Goal: Find specific page/section: Find specific page/section

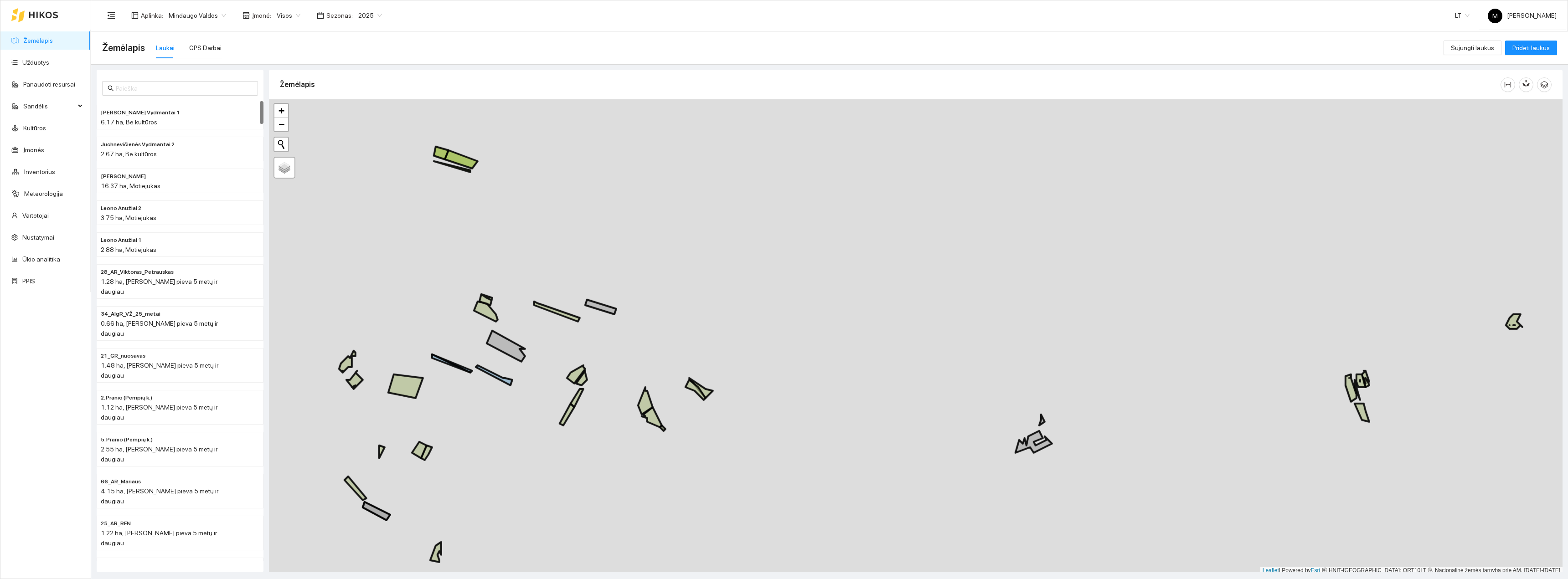
scroll to position [3, 0]
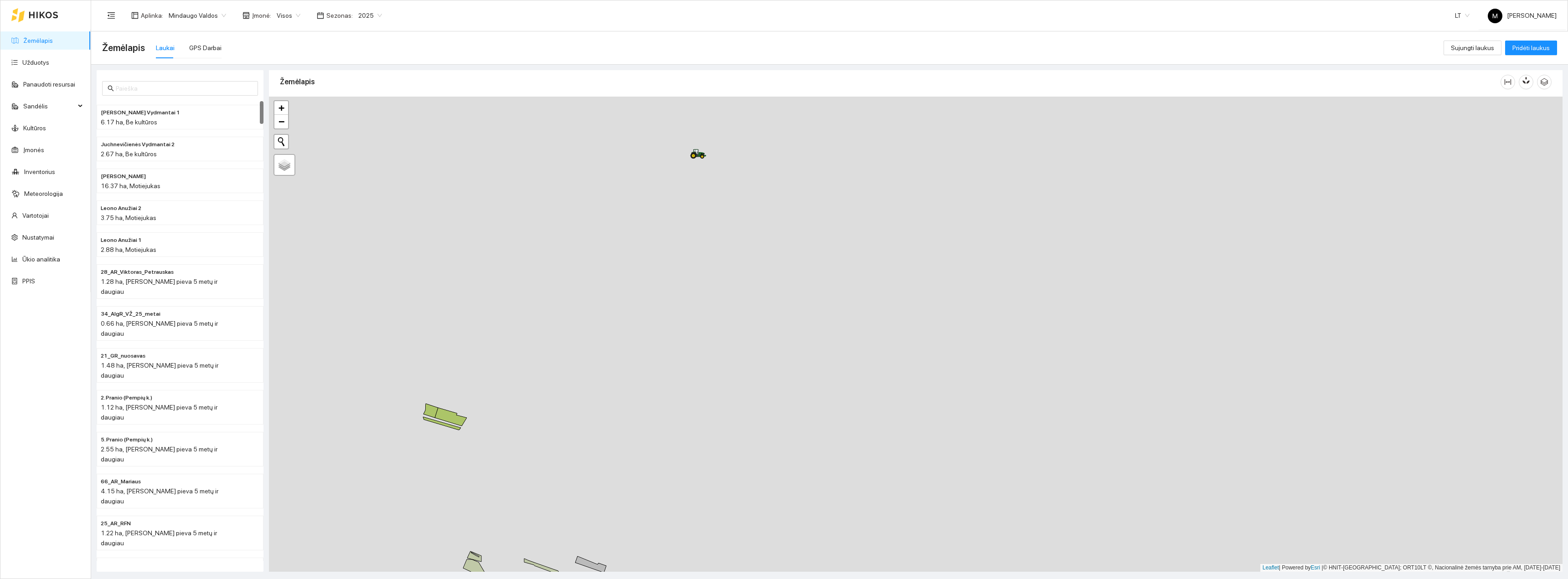
drag, startPoint x: 797, startPoint y: 361, endPoint x: 796, endPoint y: 510, distance: 149.0
click at [799, 509] on div "+ − Nieko nerasta. Bandykite dar kartą. Žemėlapis Palydovas Leaflet | Powered b…" at bounding box center [916, 334] width 1294 height 475
click at [219, 55] on div "Žemėlapis Laukai GPS Darbai" at bounding box center [773, 48] width 1342 height 29
click at [212, 49] on div "GPS Darbai" at bounding box center [206, 48] width 32 height 10
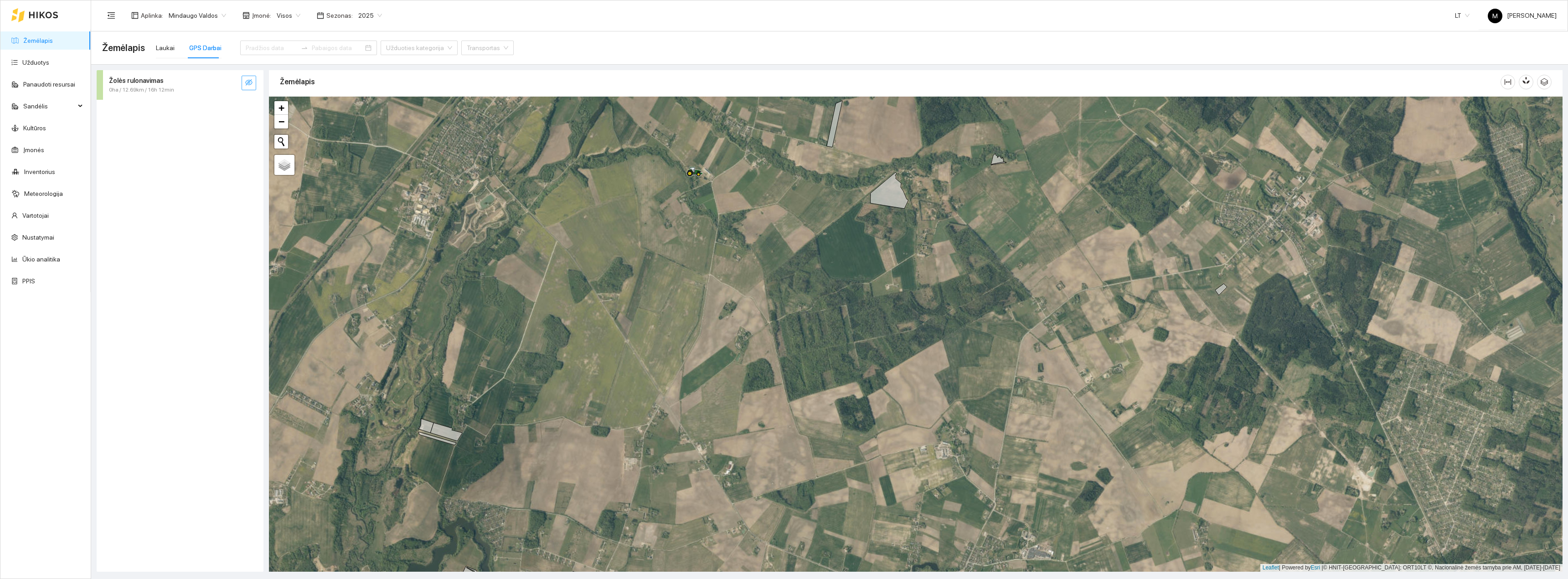
click at [253, 83] on button "button" at bounding box center [249, 82] width 15 height 15
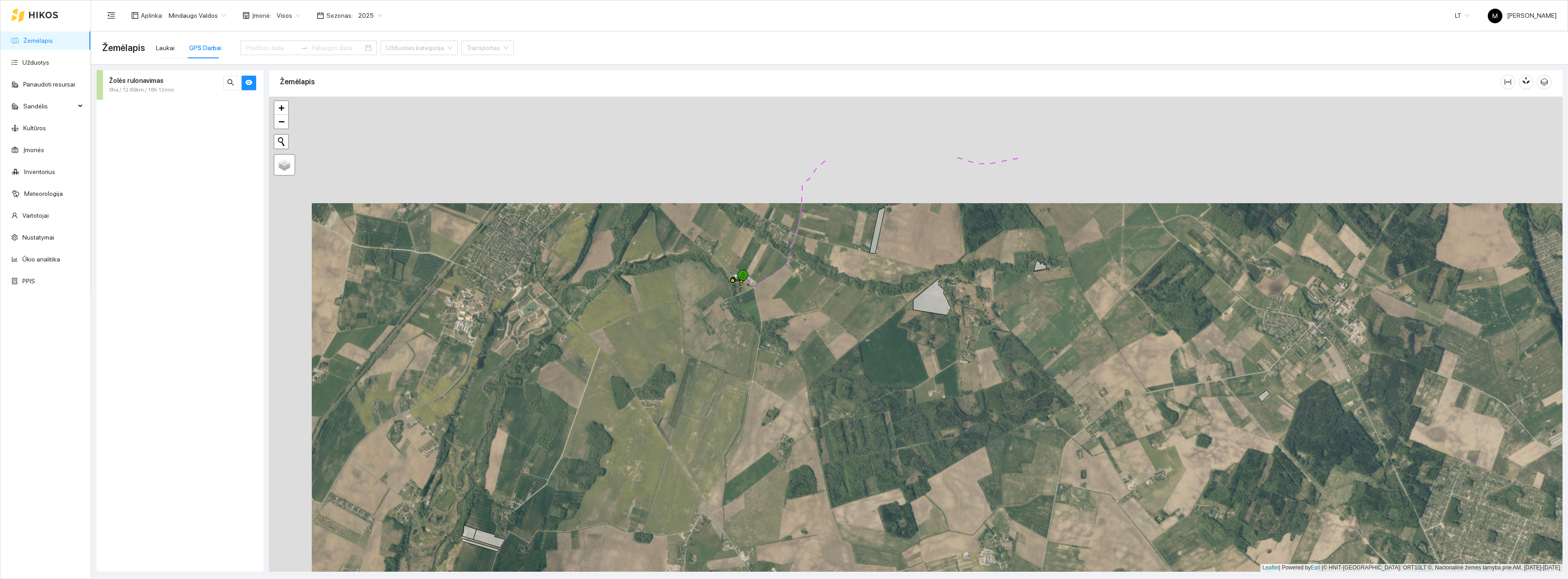
drag, startPoint x: 606, startPoint y: 177, endPoint x: 652, endPoint y: 280, distance: 112.8
click at [652, 280] on div "+ − Nieko nerasta. Bandykite dar kartą. Žemėlapis Palydovas Leaflet | Powered b…" at bounding box center [916, 334] width 1294 height 475
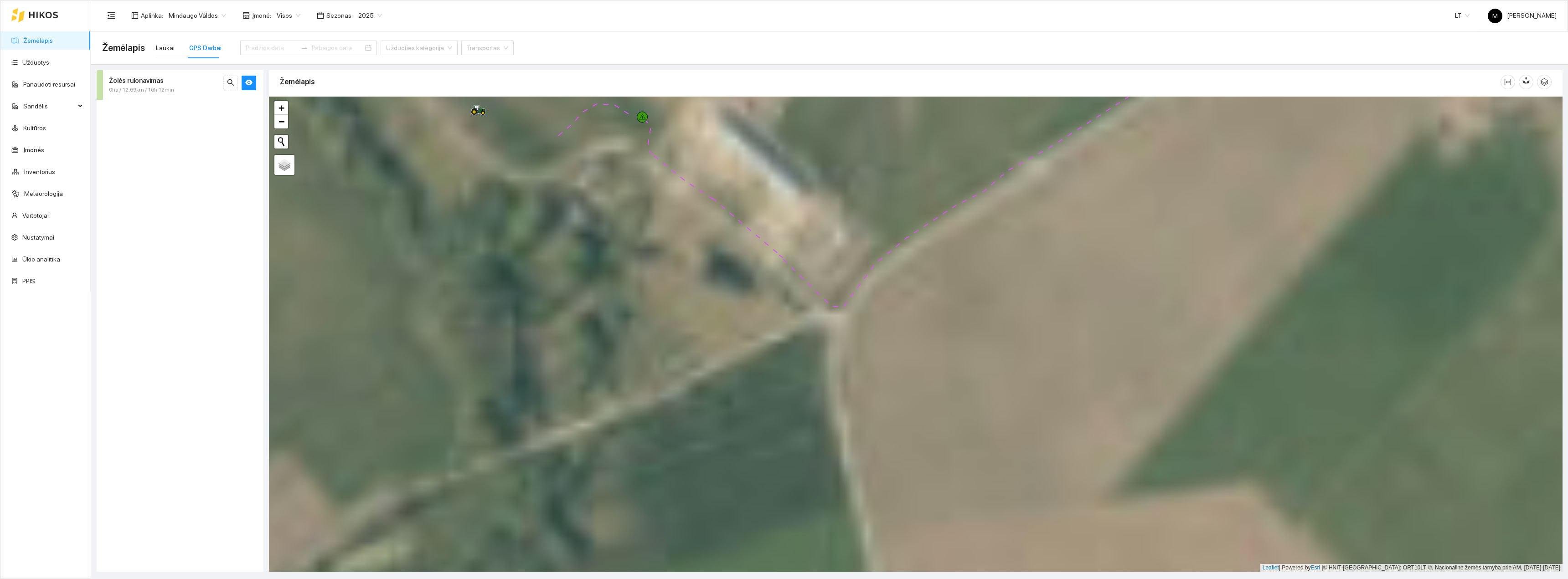
drag, startPoint x: 658, startPoint y: 281, endPoint x: 718, endPoint y: 393, distance: 127.1
click at [718, 393] on div "+ − Nieko nerasta. Bandykite dar kartą. Žemėlapis Palydovas Leaflet | Powered b…" at bounding box center [916, 334] width 1294 height 475
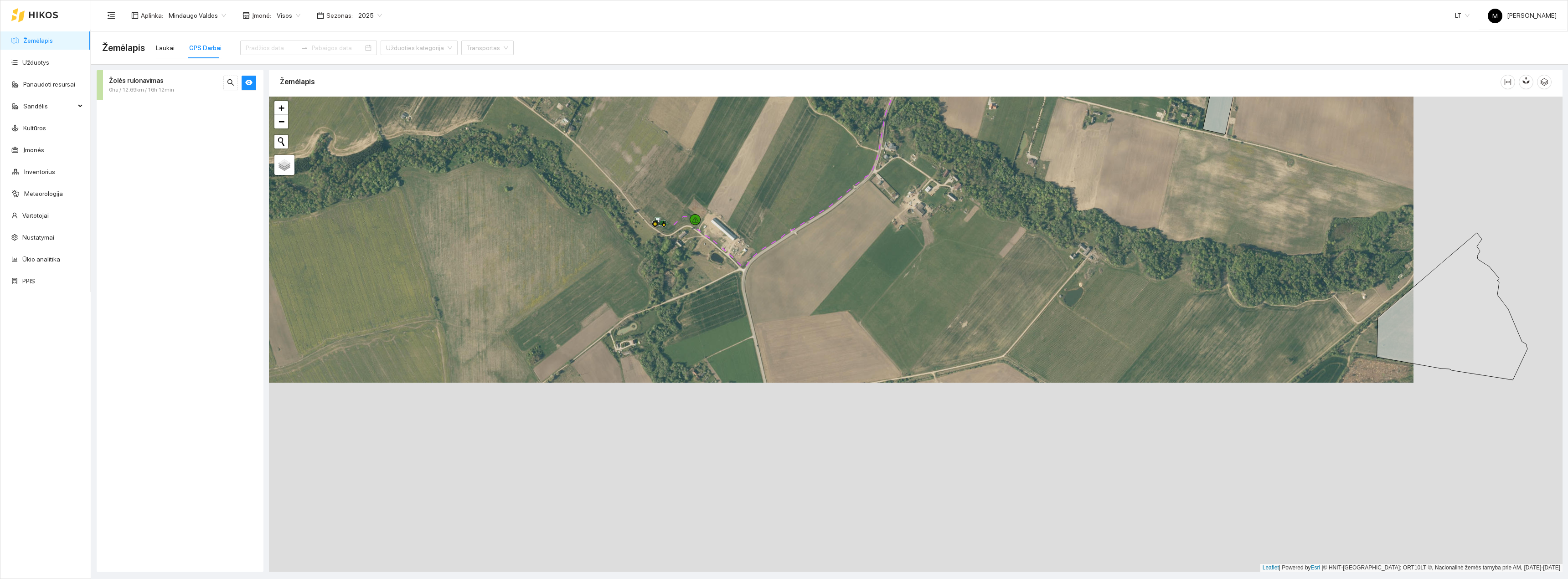
drag, startPoint x: 876, startPoint y: 472, endPoint x: 724, endPoint y: 279, distance: 245.7
click at [724, 279] on div "+ − Nieko nerasta. Bandykite dar kartą. Žemėlapis Palydovas Leaflet | Powered b…" at bounding box center [916, 334] width 1294 height 475
